Goal: Task Accomplishment & Management: Manage account settings

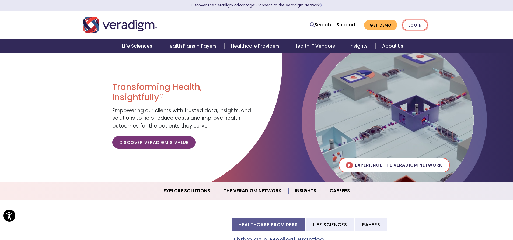
click at [418, 23] on link "Login" at bounding box center [415, 25] width 25 height 11
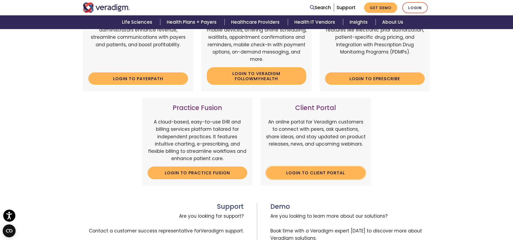
scroll to position [145, 0]
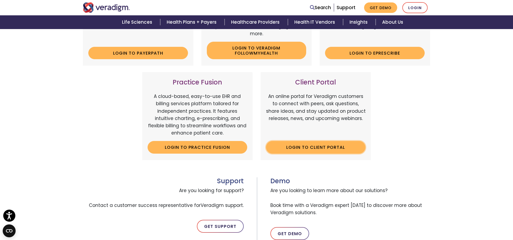
click at [294, 151] on link "Login to Client Portal" at bounding box center [316, 147] width 100 height 12
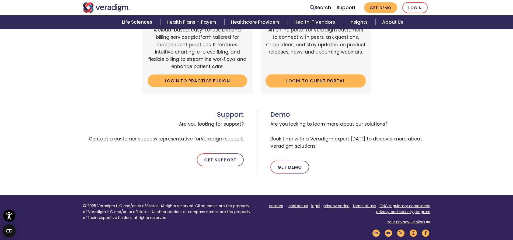
scroll to position [114, 0]
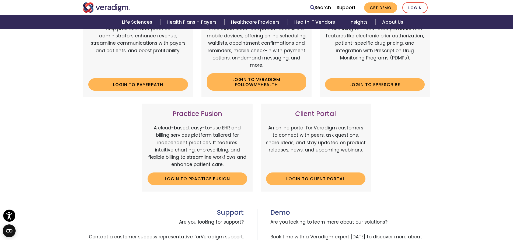
click at [319, 112] on h3 "Client Portal" at bounding box center [316, 114] width 100 height 8
copy div "Client Portal"
click at [296, 115] on h3 "Client Portal" at bounding box center [316, 114] width 100 height 8
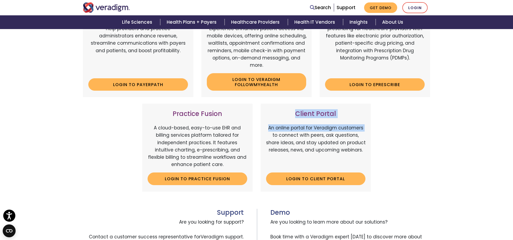
drag, startPoint x: 296, startPoint y: 115, endPoint x: 359, endPoint y: 131, distance: 64.6
click at [359, 131] on div "Client Portal An online portal for Veradigm customers to connect with peers, as…" at bounding box center [316, 148] width 110 height 88
click at [300, 113] on h3 "Client Portal" at bounding box center [316, 114] width 100 height 8
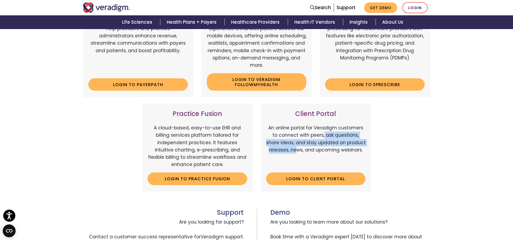
drag, startPoint x: 323, startPoint y: 135, endPoint x: 297, endPoint y: 152, distance: 31.5
click at [297, 152] on p "An online portal for Veradigm customers to connect with peers, ask questions, s…" at bounding box center [316, 146] width 100 height 44
click at [308, 146] on p "An online portal for Veradigm customers to connect with peers, ask questions, s…" at bounding box center [316, 146] width 100 height 44
click at [306, 111] on h3 "Client Portal" at bounding box center [316, 114] width 100 height 8
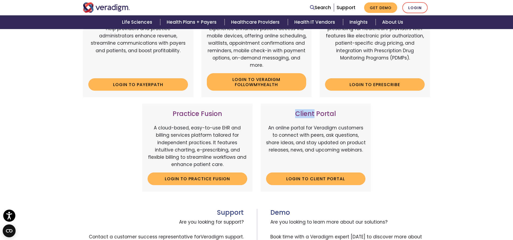
click at [306, 111] on h3 "Client Portal" at bounding box center [316, 114] width 100 height 8
copy div "Client Portal"
click at [459, 202] on div "Veradigm Solutions Payerpath Web-based, user-friendly solutions that help provi…" at bounding box center [256, 132] width 513 height 323
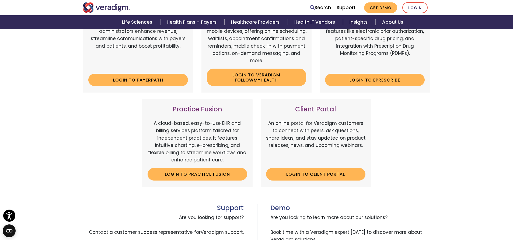
scroll to position [111, 0]
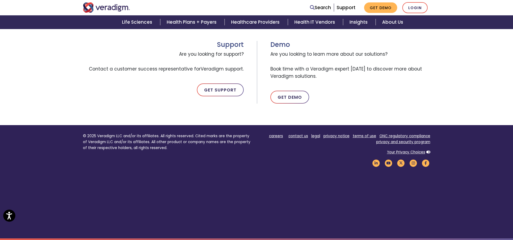
scroll to position [283, 0]
